Goal: Task Accomplishment & Management: Manage account settings

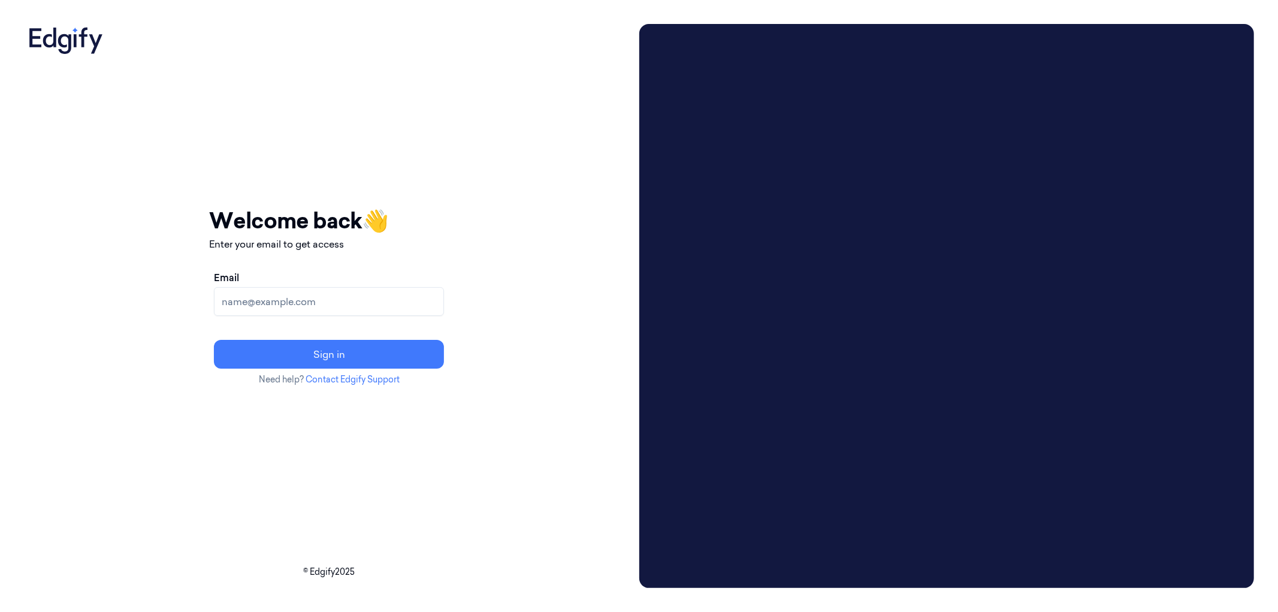
click at [398, 304] on input "Email" at bounding box center [329, 301] width 230 height 29
type input "[EMAIL_ADDRESS][DOMAIN_NAME]"
click at [370, 356] on button "Sign in" at bounding box center [329, 354] width 230 height 29
click at [438, 306] on input "Email" at bounding box center [329, 301] width 230 height 29
type input "[EMAIL_ADDRESS][DOMAIN_NAME]"
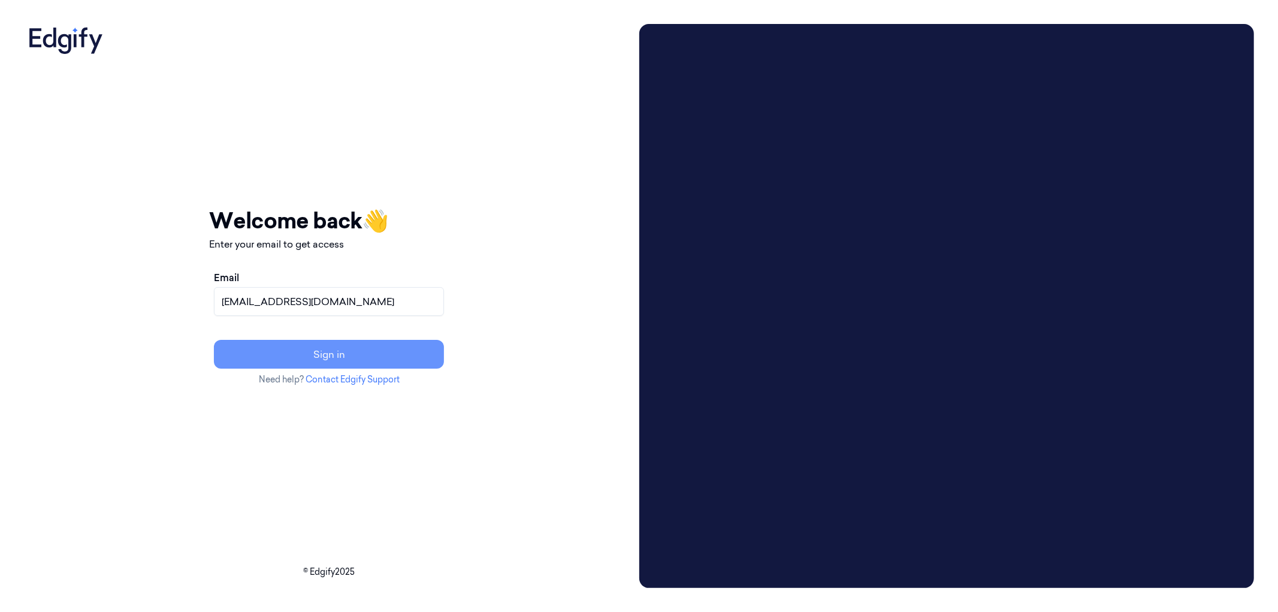
click at [348, 351] on button "Sign in" at bounding box center [329, 354] width 230 height 29
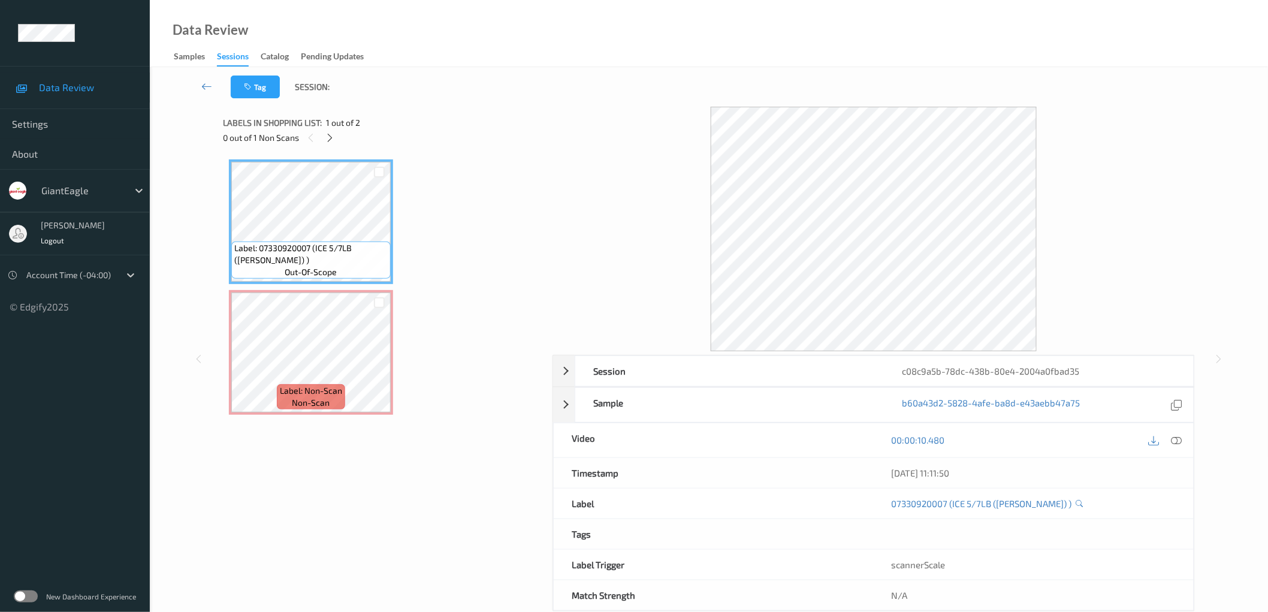
click at [232, 51] on div "Sessions" at bounding box center [233, 58] width 32 height 16
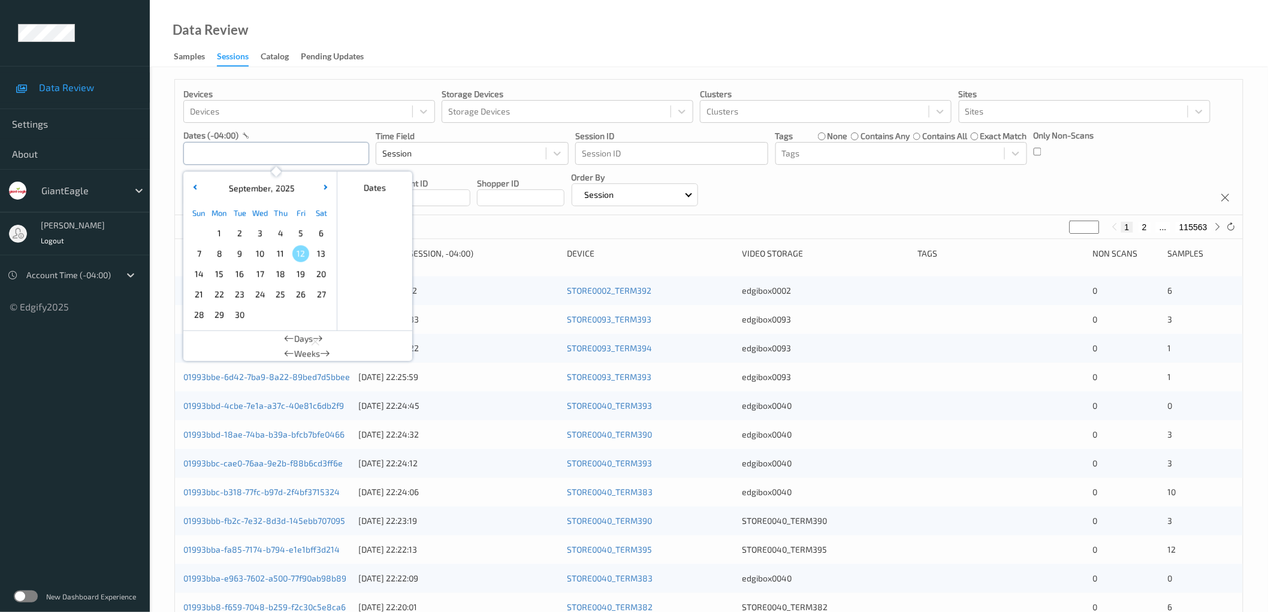
click at [272, 147] on input "text" at bounding box center [276, 153] width 186 height 23
click at [265, 252] on span "10" at bounding box center [260, 253] width 17 height 17
click at [902, 186] on div "Devices Devices Storage Devices Storage Devices Clusters Clusters Sites Sites d…" at bounding box center [709, 147] width 1068 height 135
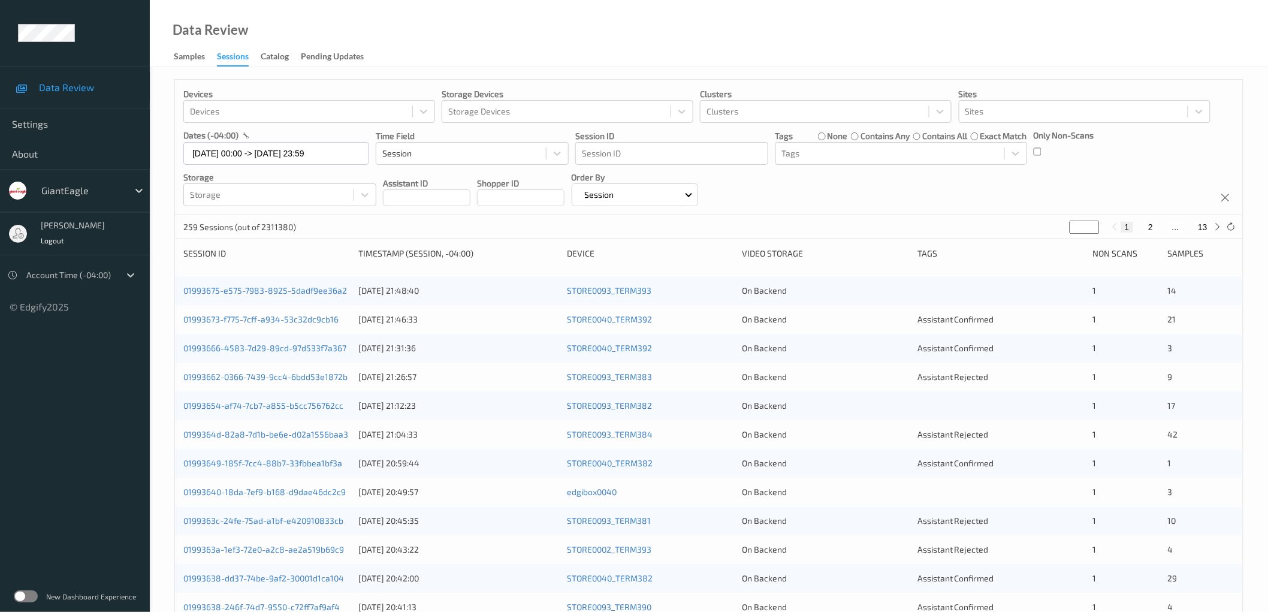
click at [1000, 198] on div "Devices Devices Storage Devices Storage Devices Clusters Clusters Sites Sites d…" at bounding box center [709, 147] width 1068 height 135
click at [298, 159] on input "10/09/2025 00:00 -> 10/09/2025 23:59" at bounding box center [276, 153] width 186 height 23
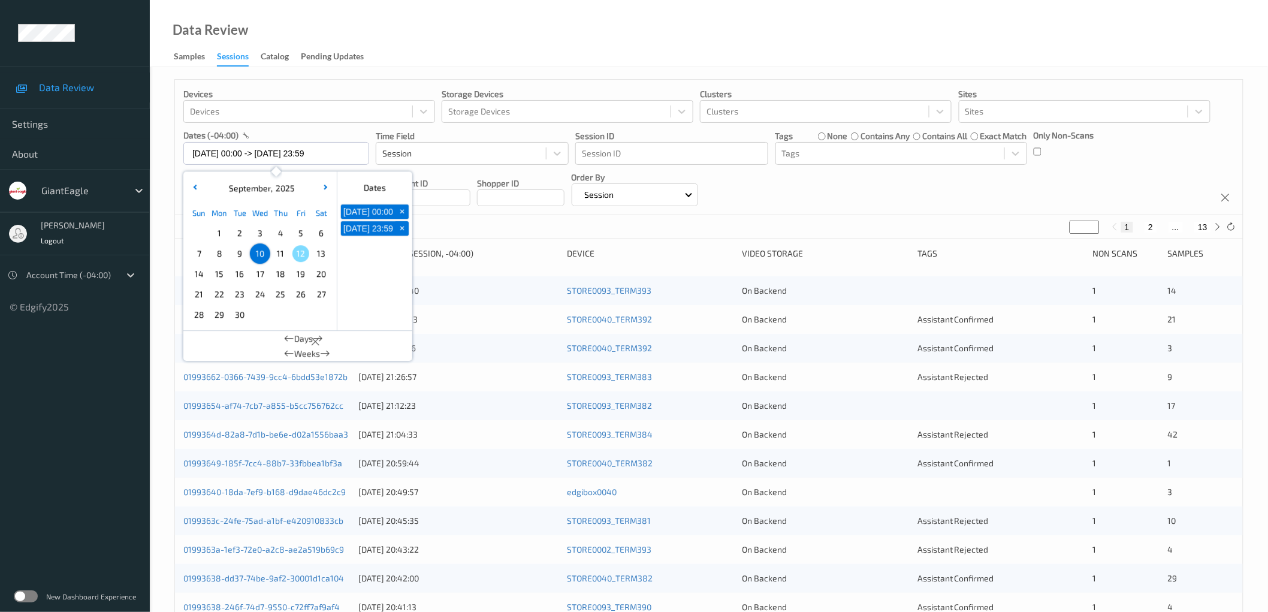
click at [278, 253] on span "11" at bounding box center [280, 253] width 17 height 17
click at [279, 253] on span "11" at bounding box center [280, 253] width 17 height 17
type input "11/09/2025 00:00 -> 11/09/2025 23:59"
click at [986, 188] on div "Devices Devices Storage Devices Storage Devices Clusters Clusters Sites Sites d…" at bounding box center [709, 147] width 1068 height 135
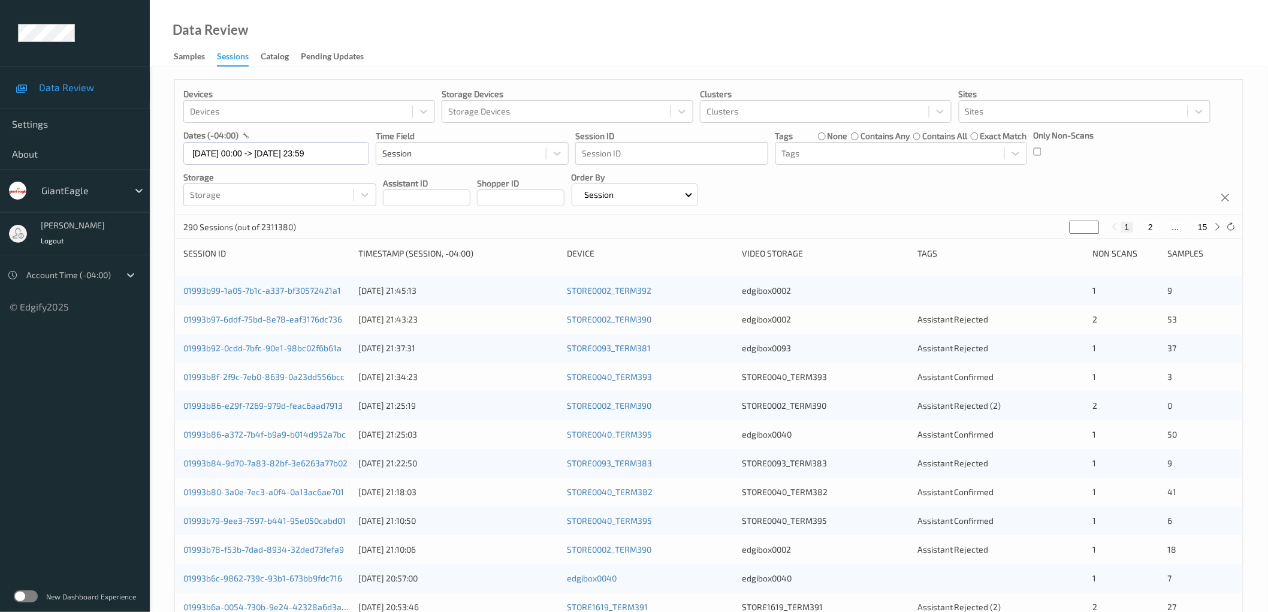
click at [1003, 190] on div "Devices Devices Storage Devices Storage Devices Clusters Clusters Sites Sites d…" at bounding box center [709, 147] width 1068 height 135
